Goal: Task Accomplishment & Management: Manage account settings

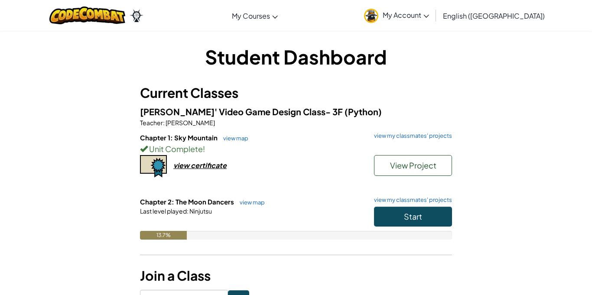
click at [378, 22] on img at bounding box center [371, 16] width 14 height 14
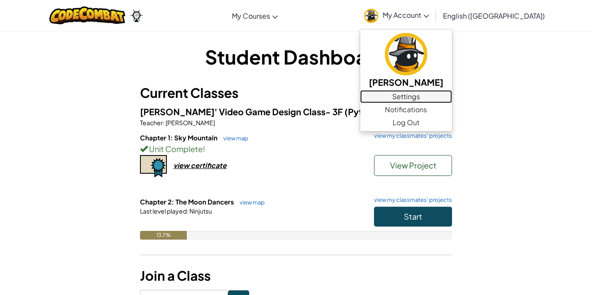
click at [452, 97] on link "Settings" at bounding box center [406, 96] width 92 height 13
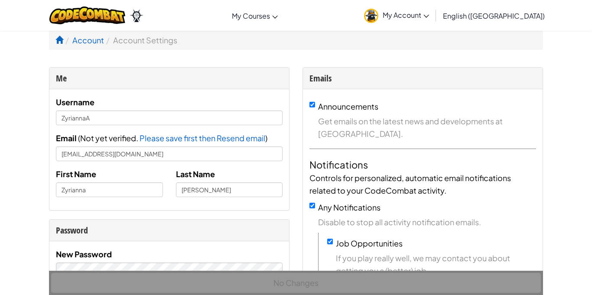
click at [136, 128] on div "Username ZyriannaA Email ( Not yet verified. Please save first then Resend emai…" at bounding box center [169, 150] width 226 height 108
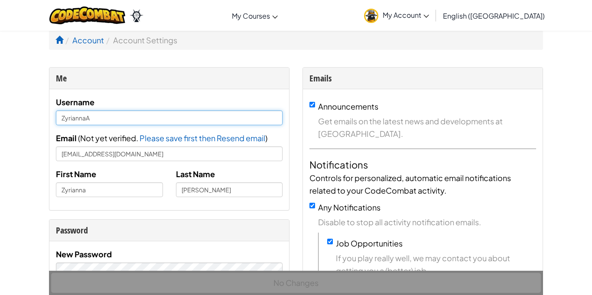
click at [130, 124] on input "ZyriannaA" at bounding box center [169, 117] width 226 height 15
click at [69, 120] on input "silias BRAT" at bounding box center [169, 117] width 226 height 15
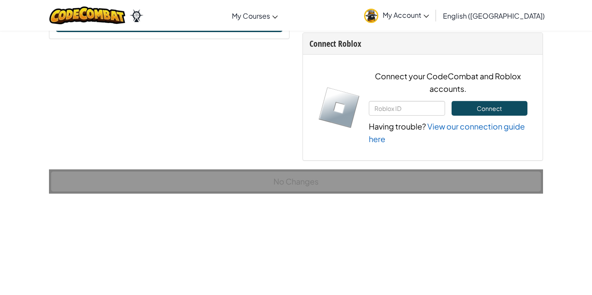
scroll to position [600, 0]
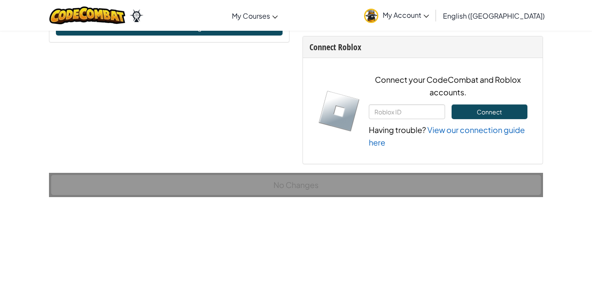
type input "silias BRAT"
click at [417, 109] on input "text" at bounding box center [407, 111] width 76 height 15
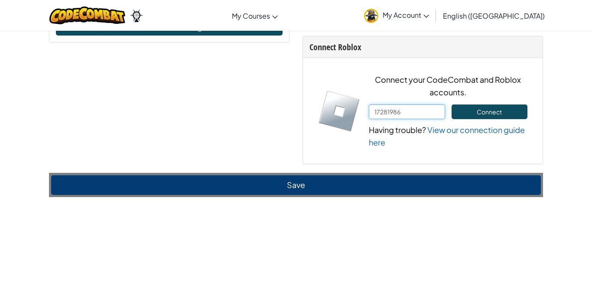
type input "17281986"
click at [500, 112] on button "Connect" at bounding box center [489, 111] width 76 height 15
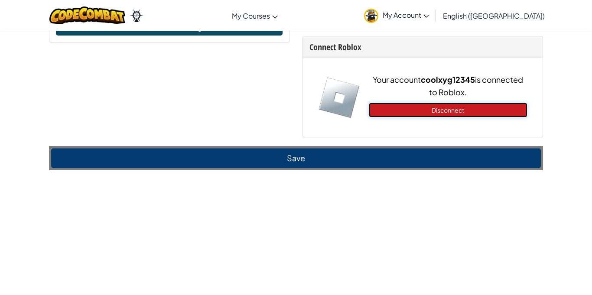
click at [498, 111] on button "Disconnect" at bounding box center [448, 110] width 158 height 15
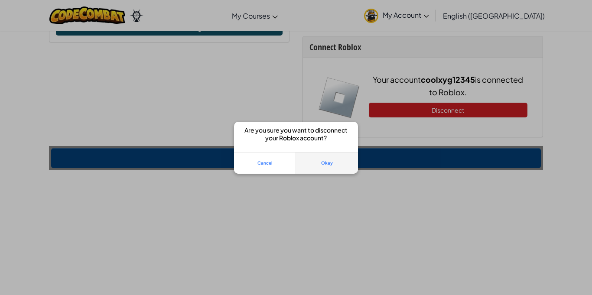
click at [321, 167] on button "Okay" at bounding box center [327, 163] width 62 height 22
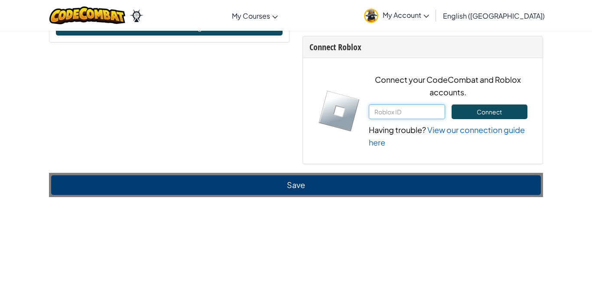
click at [417, 115] on input "text" at bounding box center [407, 111] width 76 height 15
type input "980738113"
click at [472, 120] on div "980738113 Connect Having trouble? View our connection guide here" at bounding box center [448, 126] width 158 height 44
click at [469, 115] on button "Connect" at bounding box center [489, 111] width 76 height 15
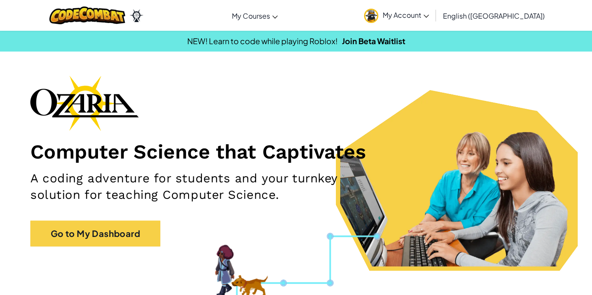
click at [429, 16] on span "My Account" at bounding box center [405, 14] width 46 height 9
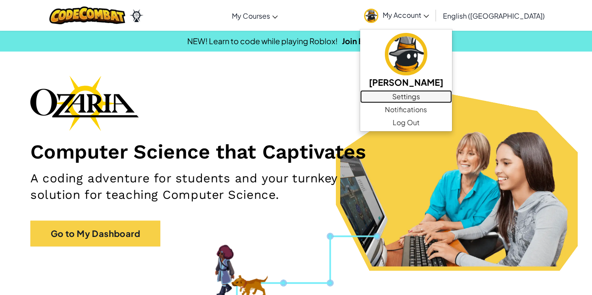
click at [452, 94] on link "Settings" at bounding box center [406, 96] width 92 height 13
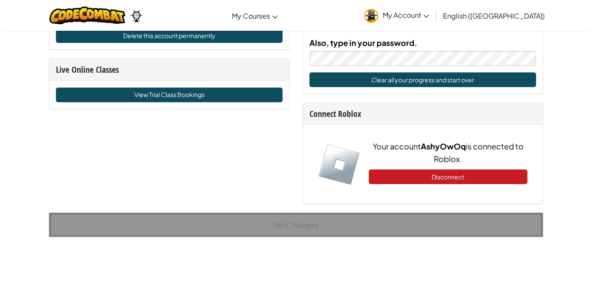
scroll to position [531, 0]
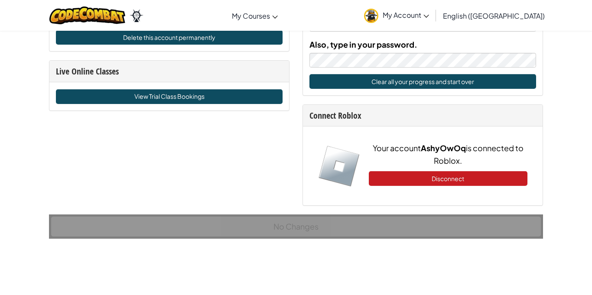
click at [435, 187] on div "Your account AshyOwOq is connected to Roblox. Disconnect" at bounding box center [448, 166] width 158 height 49
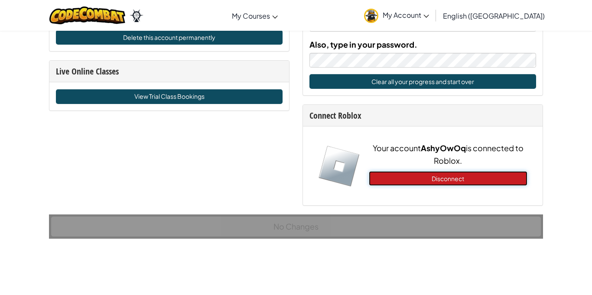
click at [434, 178] on button "Disconnect" at bounding box center [448, 178] width 158 height 15
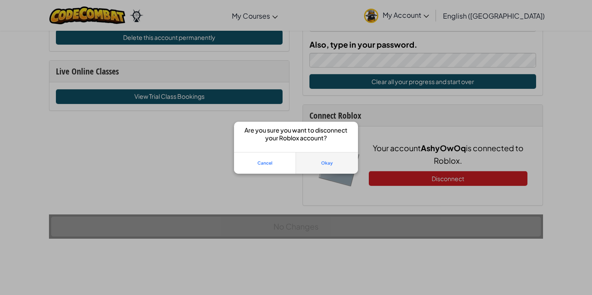
click at [330, 164] on button "Okay" at bounding box center [327, 163] width 62 height 22
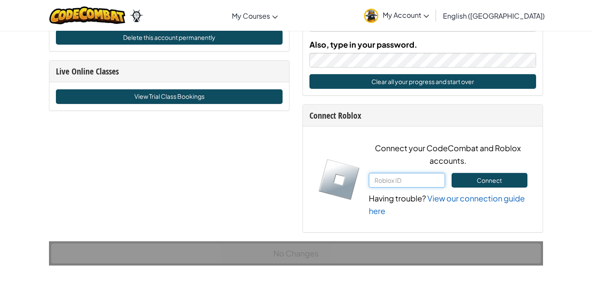
click at [426, 182] on input "text" at bounding box center [407, 180] width 76 height 15
paste input "3003914735"
type input "3003914735"
click at [497, 173] on button "Connect" at bounding box center [489, 180] width 76 height 15
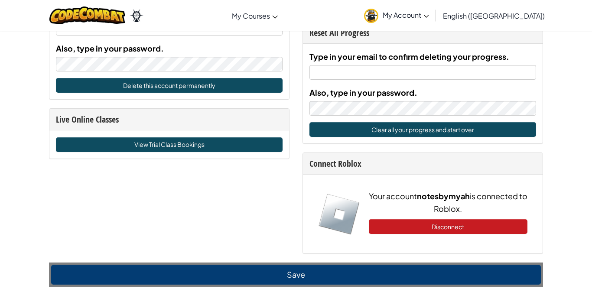
scroll to position [479, 0]
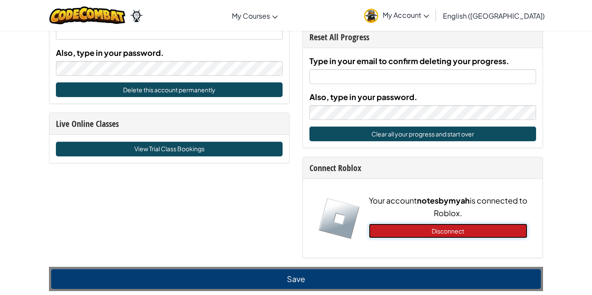
click at [426, 226] on button "Disconnect" at bounding box center [448, 230] width 158 height 15
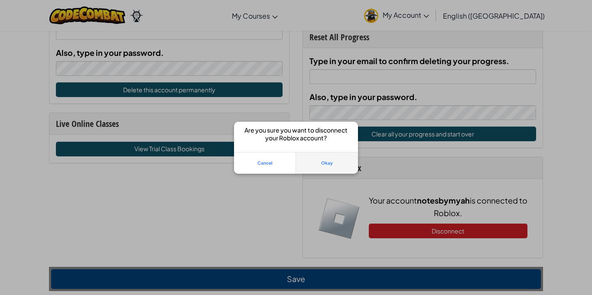
click at [336, 162] on button "Okay" at bounding box center [327, 163] width 62 height 22
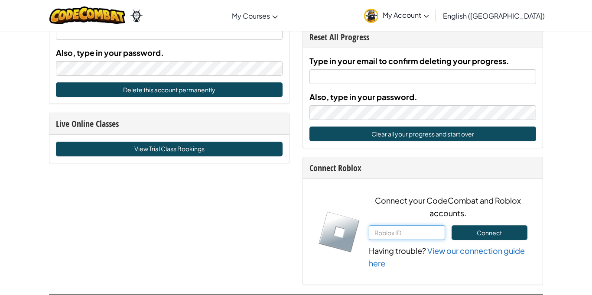
click at [409, 230] on input "text" at bounding box center [407, 232] width 76 height 15
type input "89765721"
click at [512, 238] on button "Connect" at bounding box center [489, 232] width 76 height 15
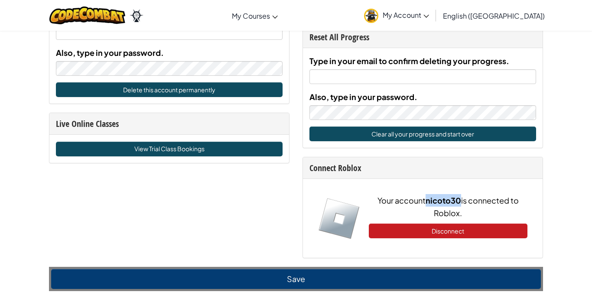
drag, startPoint x: 426, startPoint y: 200, endPoint x: 460, endPoint y: 204, distance: 34.8
click at [460, 204] on p "Your account nicoto30 is connected to Roblox." at bounding box center [448, 206] width 158 height 25
copy strong "nicoto30"
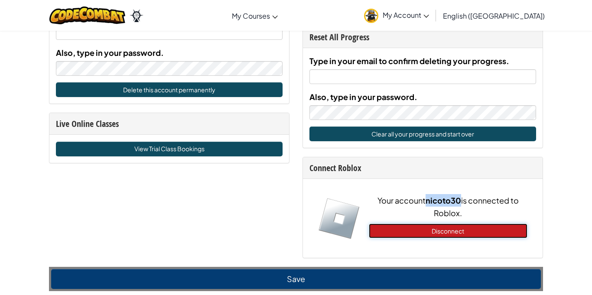
click at [480, 226] on button "Disconnect" at bounding box center [448, 230] width 158 height 15
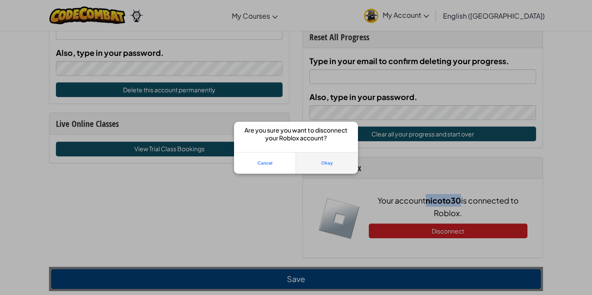
click at [328, 160] on button "Okay" at bounding box center [327, 163] width 62 height 22
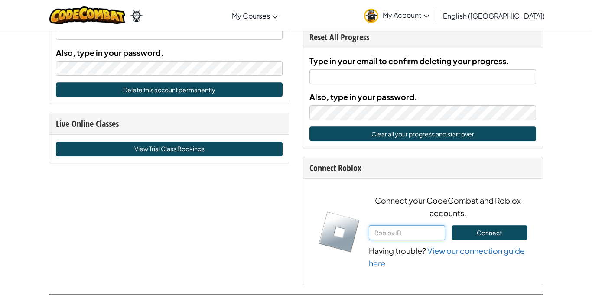
click at [419, 230] on input "text" at bounding box center [407, 232] width 76 height 15
paste input "5"
click at [419, 230] on input "text" at bounding box center [407, 232] width 76 height 15
type input "562761287"
click at [513, 234] on button "Connect" at bounding box center [489, 232] width 76 height 15
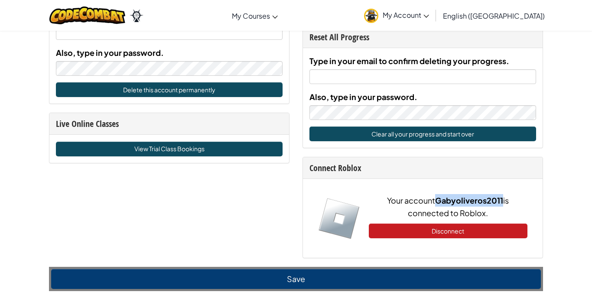
drag, startPoint x: 435, startPoint y: 202, endPoint x: 501, endPoint y: 206, distance: 65.9
click at [501, 206] on p "Your account Gabyoliveros2011 is connected to Roblox." at bounding box center [448, 206] width 158 height 25
copy strong "Gabyoliveros2011"
